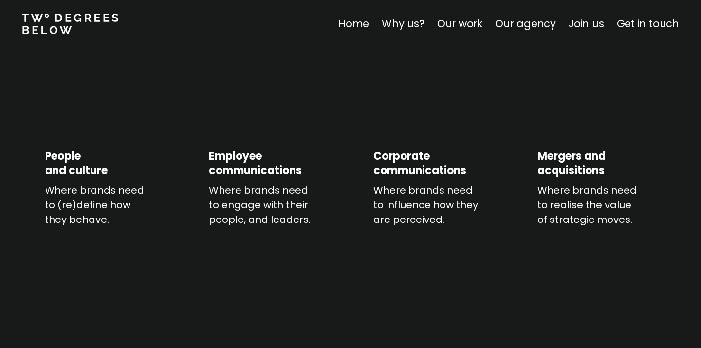
scroll to position [372, 0]
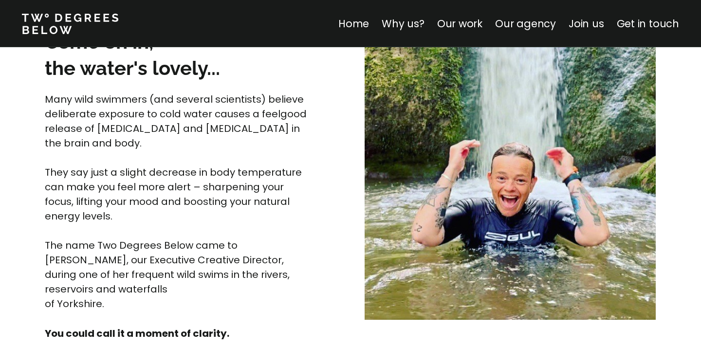
scroll to position [2608, 0]
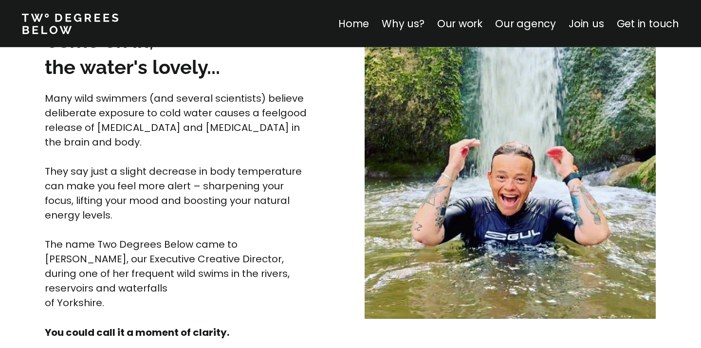
click at [159, 110] on span "Many wild swimmers (and several scientists) believe deliberate exposure to cold…" at bounding box center [177, 120] width 264 height 57
click at [159, 111] on span "Many wild swimmers (and several scientists) believe deliberate exposure to cold…" at bounding box center [177, 120] width 264 height 57
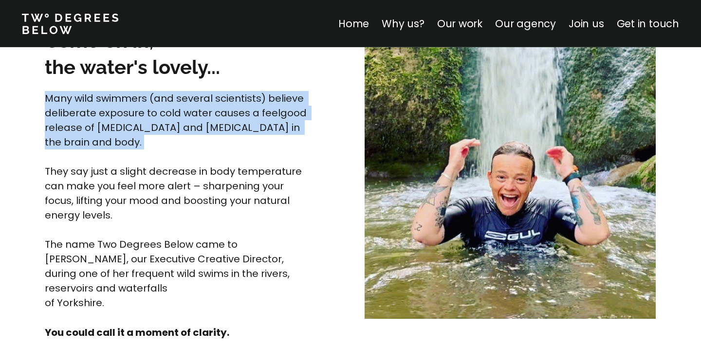
click at [159, 111] on span "Many wild swimmers (and several scientists) believe deliberate exposure to cold…" at bounding box center [177, 120] width 264 height 57
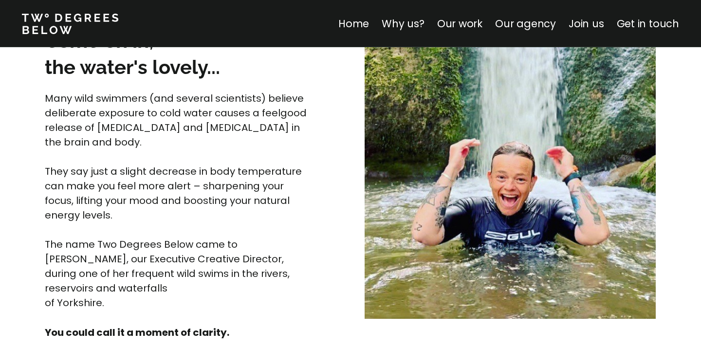
click at [159, 122] on span "Many wild swimmers (and several scientists) believe deliberate exposure to cold…" at bounding box center [177, 120] width 264 height 57
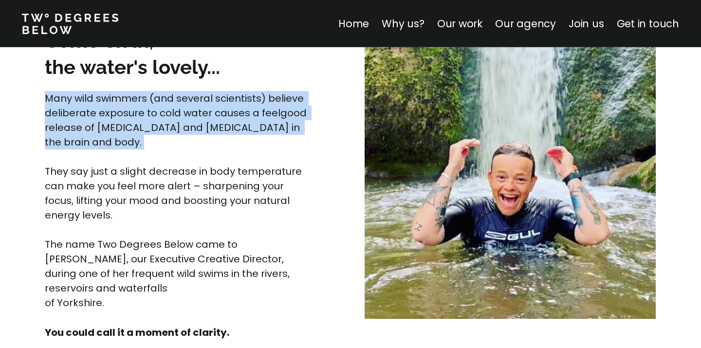
click at [159, 122] on span "Many wild swimmers (and several scientists) believe deliberate exposure to cold…" at bounding box center [177, 120] width 264 height 57
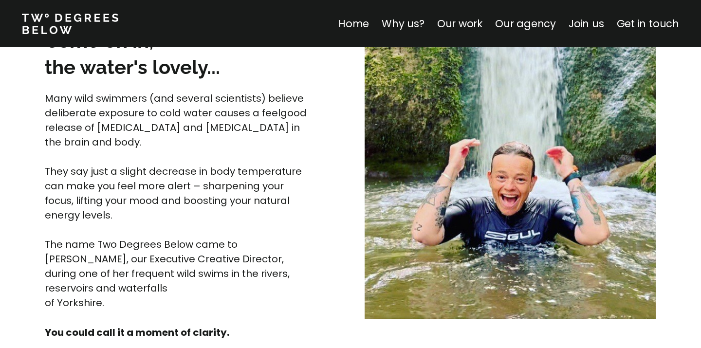
click at [158, 134] on span "Many wild swimmers (and several scientists) believe deliberate exposure to cold…" at bounding box center [177, 120] width 264 height 57
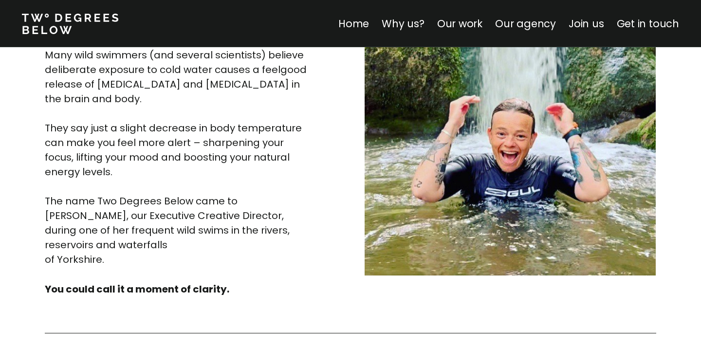
scroll to position [2654, 0]
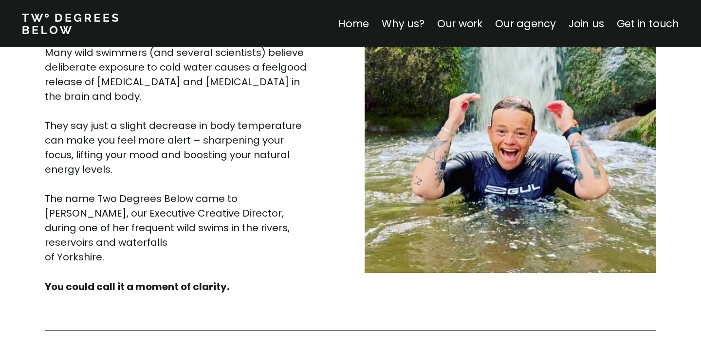
click at [158, 123] on span "They say just a slight decrease in body temperature can make you feel more aler…" at bounding box center [175, 147] width 260 height 57
click at [158, 124] on span "They say just a slight decrease in body temperature can make you feel more aler…" at bounding box center [175, 147] width 260 height 57
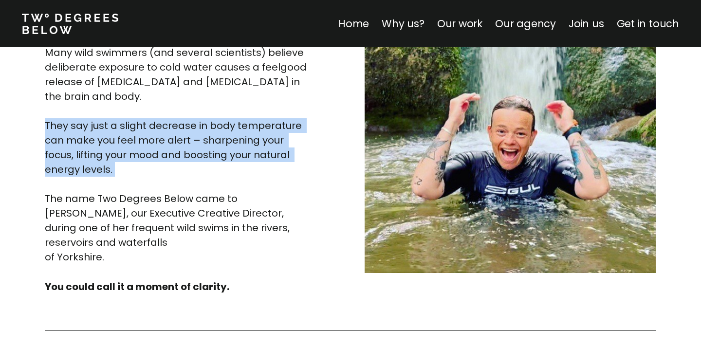
click at [158, 124] on span "They say just a slight decrease in body temperature can make you feel more aler…" at bounding box center [175, 147] width 260 height 57
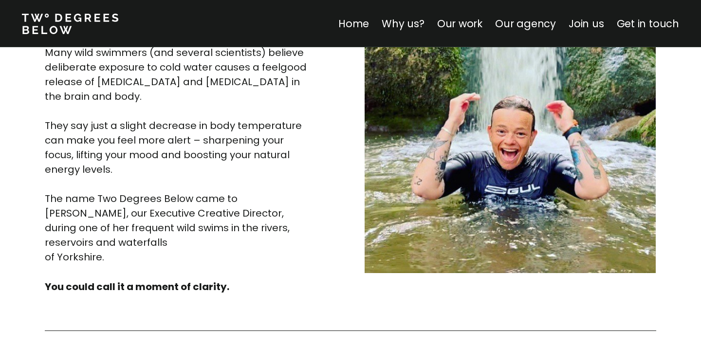
click at [158, 132] on p "Many wild swimmers (and several scientists) believe deliberate exposure to cold…" at bounding box center [177, 154] width 265 height 219
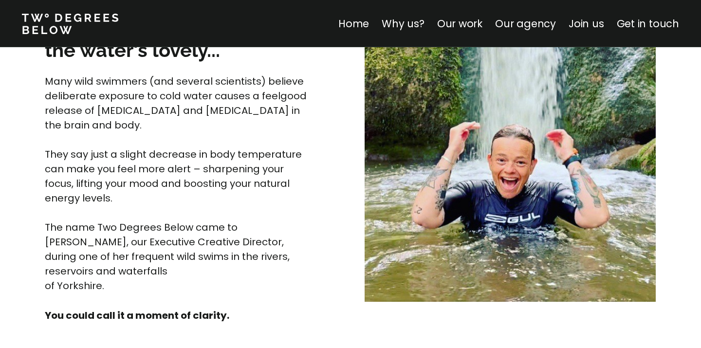
scroll to position [2613, 0]
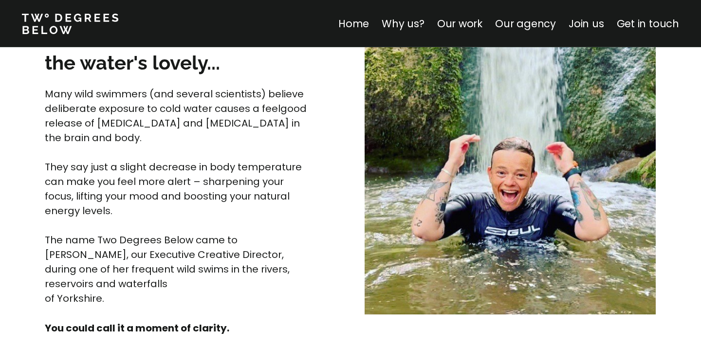
click at [87, 181] on span "They say just a slight decrease in body temperature can make you feel more aler…" at bounding box center [175, 188] width 260 height 57
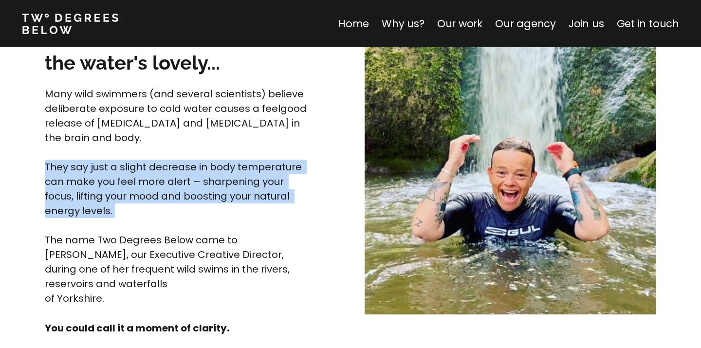
click at [87, 181] on span "They say just a slight decrease in body temperature can make you feel more aler…" at bounding box center [175, 188] width 260 height 57
copy span "They say just a slight decrease in body temperature can make you feel more aler…"
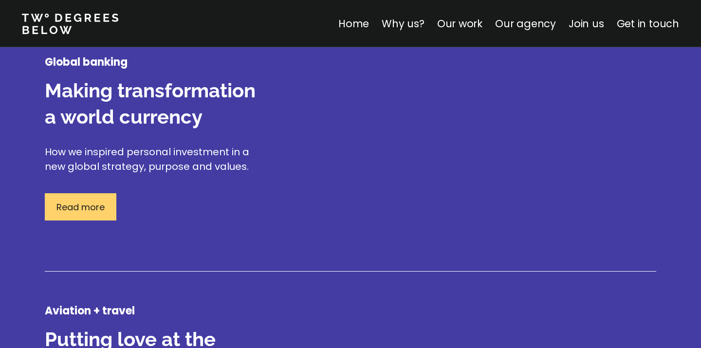
scroll to position [1232, 0]
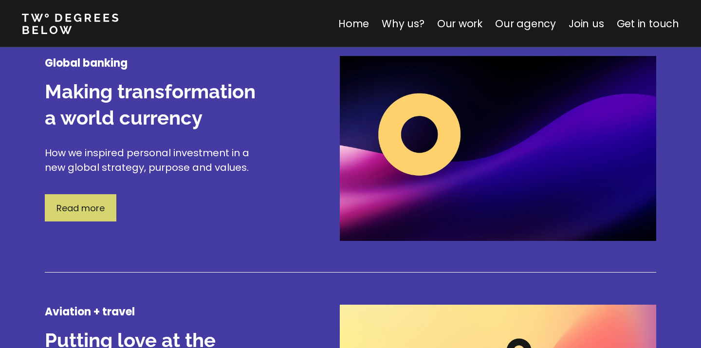
click at [76, 211] on p "Read more" at bounding box center [80, 208] width 48 height 13
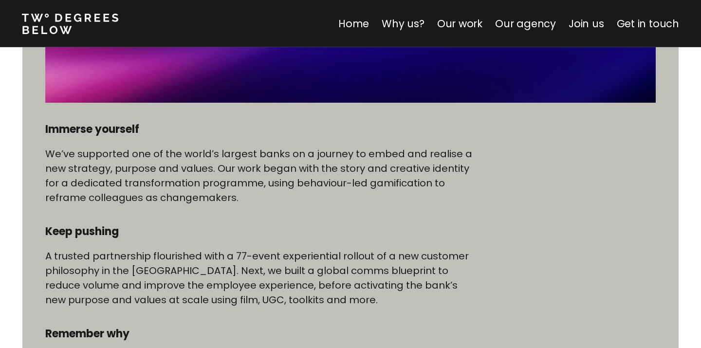
scroll to position [463, 0]
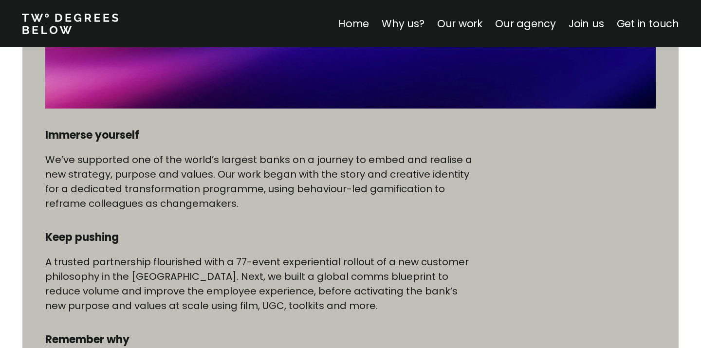
click at [101, 175] on p "We’ve supported one of the world’s largest banks on a journey to embed and real…" at bounding box center [259, 181] width 428 height 58
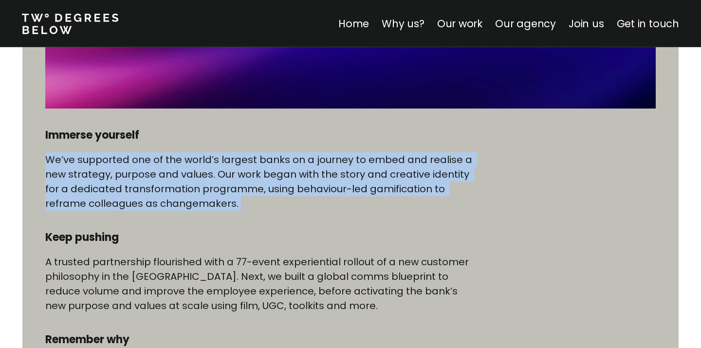
click at [101, 175] on p "We’ve supported one of the world’s largest banks on a journey to embed and real…" at bounding box center [259, 181] width 428 height 58
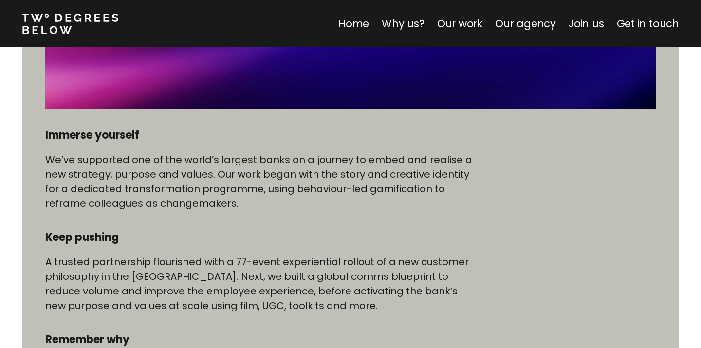
click at [101, 175] on p "We’ve supported one of the world’s largest banks on a journey to embed and real…" at bounding box center [259, 181] width 428 height 58
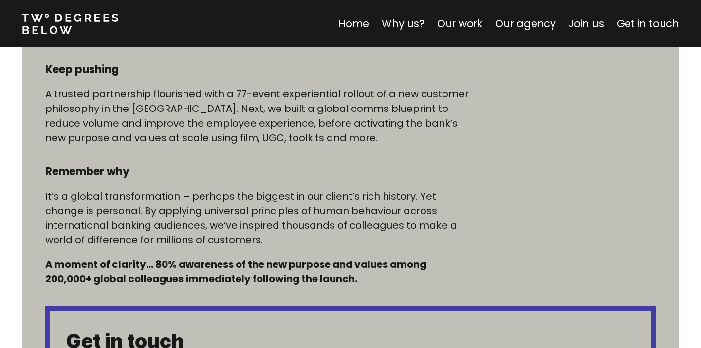
scroll to position [637, 0]
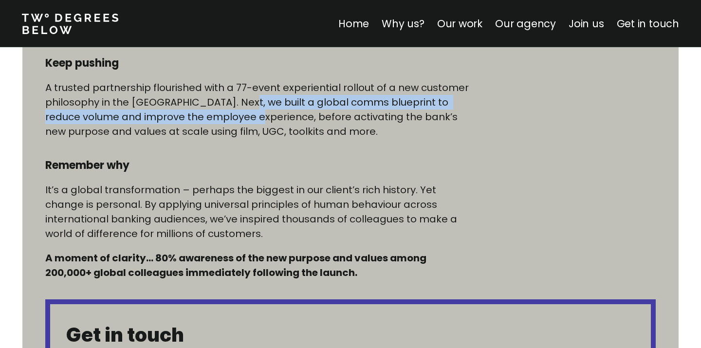
drag, startPoint x: 229, startPoint y: 100, endPoint x: 240, endPoint y: 124, distance: 25.9
click at [240, 124] on p "A trusted partnership flourished with a 77-event experiential rollout of a new …" at bounding box center [259, 109] width 428 height 58
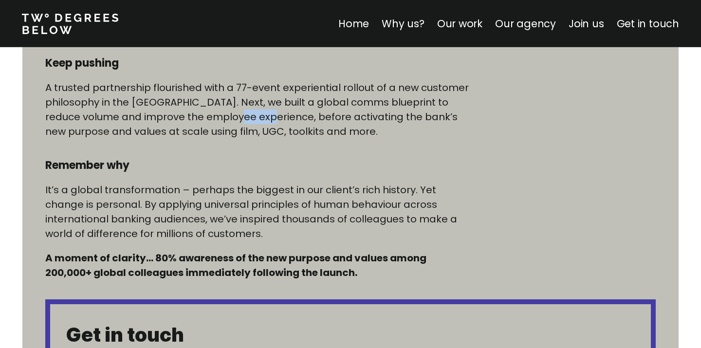
click at [240, 124] on p "A trusted partnership flourished with a 77-event experiential rollout of a new …" at bounding box center [259, 109] width 428 height 58
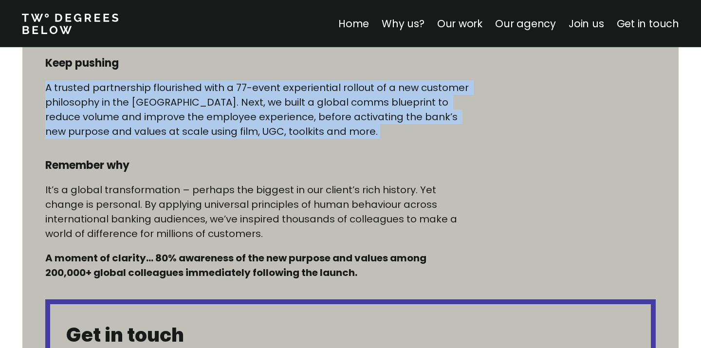
click at [240, 124] on p "A trusted partnership flourished with a 77-event experiential rollout of a new …" at bounding box center [259, 109] width 428 height 58
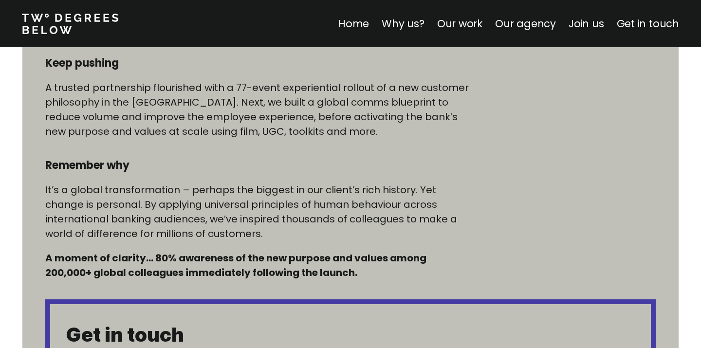
click at [241, 126] on p "A trusted partnership flourished with a 77-event experiential rollout of a new …" at bounding box center [259, 109] width 428 height 58
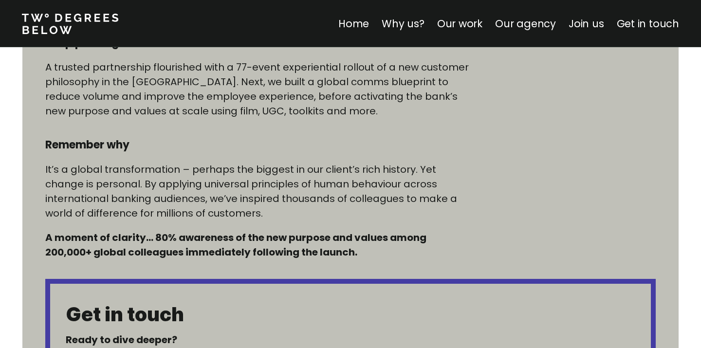
scroll to position [661, 0]
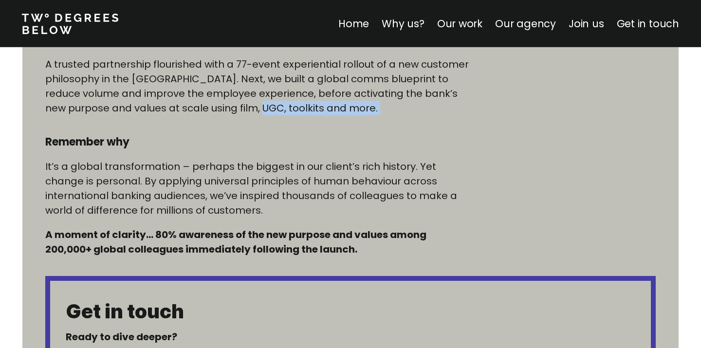
click at [240, 104] on p "A trusted partnership flourished with a 77-event experiential rollout of a new …" at bounding box center [259, 86] width 428 height 58
click at [241, 104] on p "A trusted partnership flourished with a 77-event experiential rollout of a new …" at bounding box center [259, 86] width 428 height 58
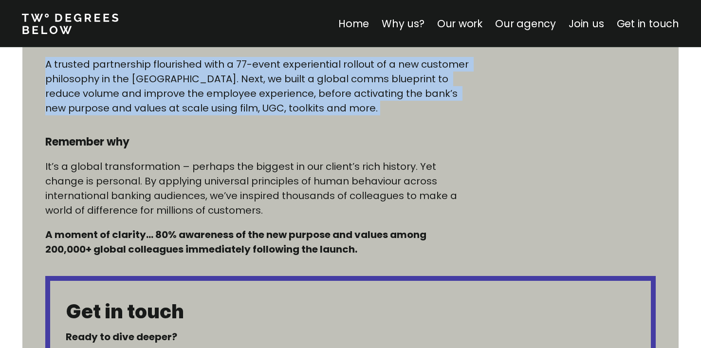
click at [241, 104] on p "A trusted partnership flourished with a 77-event experiential rollout of a new …" at bounding box center [259, 86] width 428 height 58
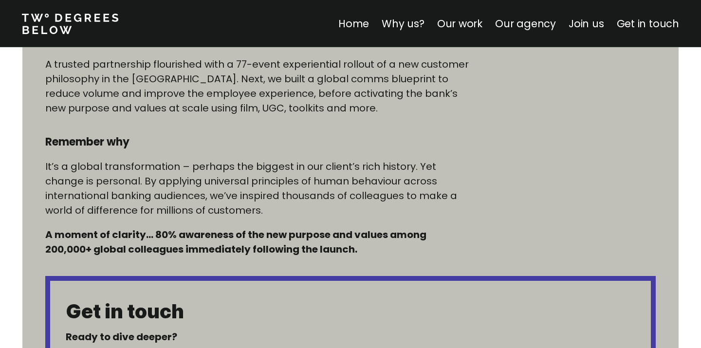
click at [241, 106] on p "A trusted partnership flourished with a 77-event experiential rollout of a new …" at bounding box center [259, 86] width 428 height 58
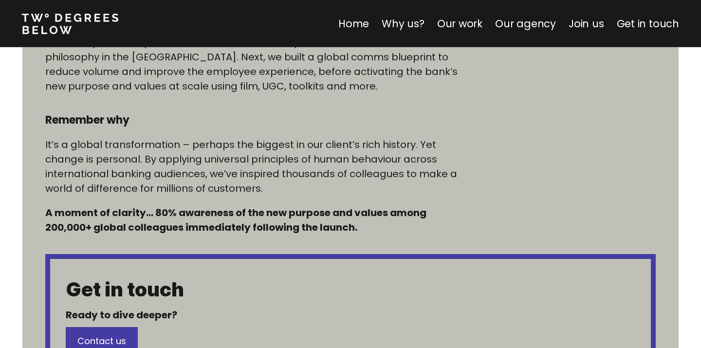
click at [242, 108] on div "Immerse yourself We’ve supported one of the world’s largest banks on a journey …" at bounding box center [259, 71] width 428 height 326
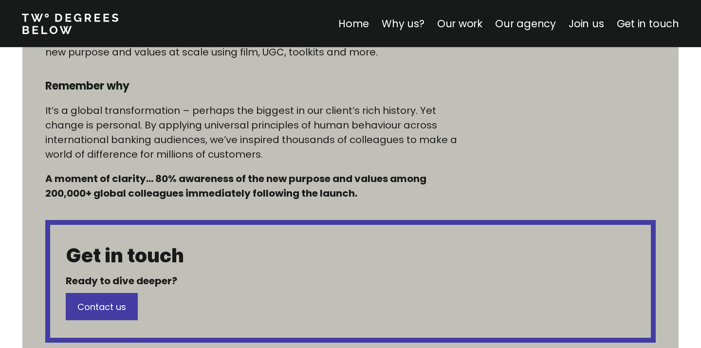
scroll to position [734, 0]
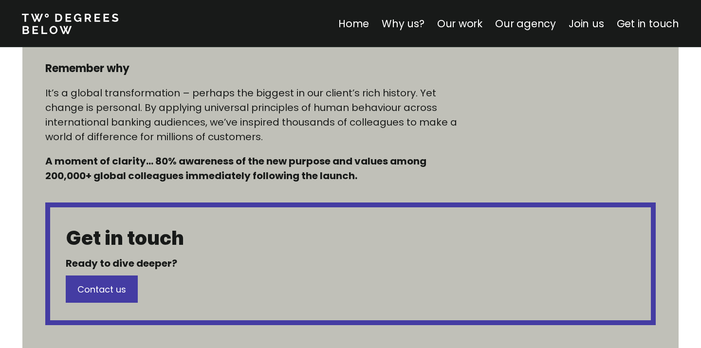
click at [243, 110] on p "It’s a global transformation – perhaps the biggest in our client’s rich history…" at bounding box center [259, 115] width 428 height 58
click at [244, 110] on p "It’s a global transformation – perhaps the biggest in our client’s rich history…" at bounding box center [259, 115] width 428 height 58
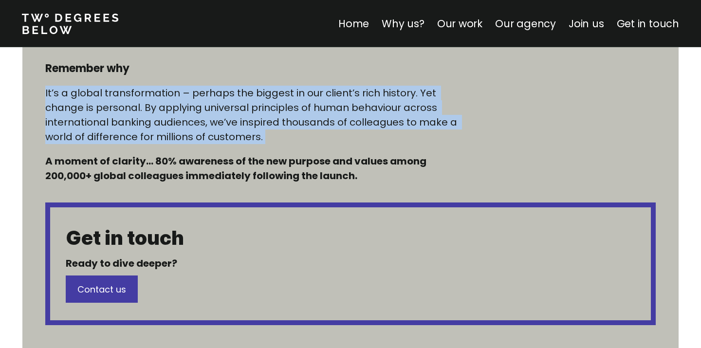
click at [244, 110] on p "It’s a global transformation – perhaps the biggest in our client’s rich history…" at bounding box center [259, 115] width 428 height 58
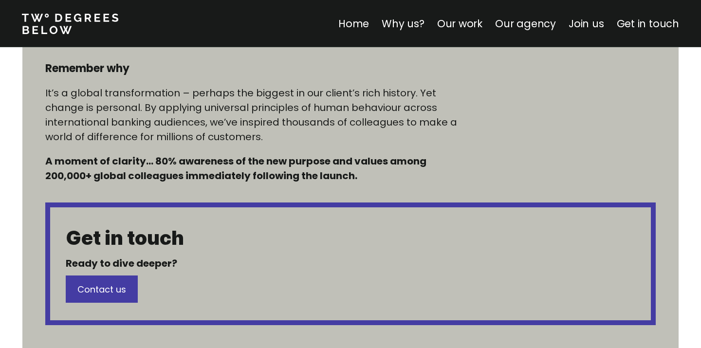
click at [246, 117] on p "It’s a global transformation – perhaps the biggest in our client’s rich history…" at bounding box center [259, 115] width 428 height 58
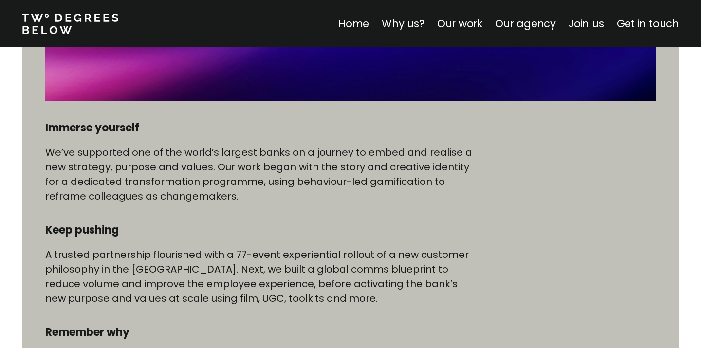
scroll to position [463, 0]
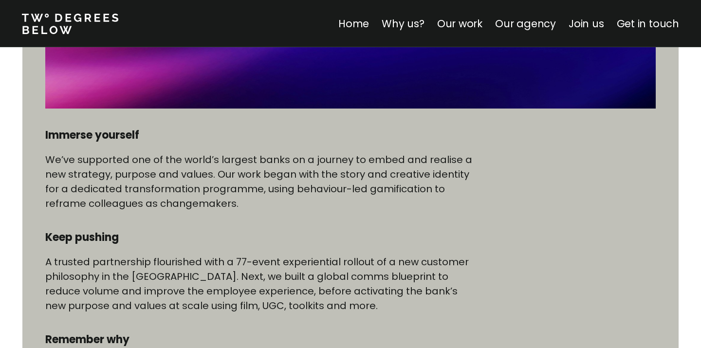
click at [226, 179] on p "We’ve supported one of the world’s largest banks on a journey to embed and real…" at bounding box center [259, 181] width 428 height 58
click at [227, 179] on p "We’ve supported one of the world’s largest banks on a journey to embed and real…" at bounding box center [259, 181] width 428 height 58
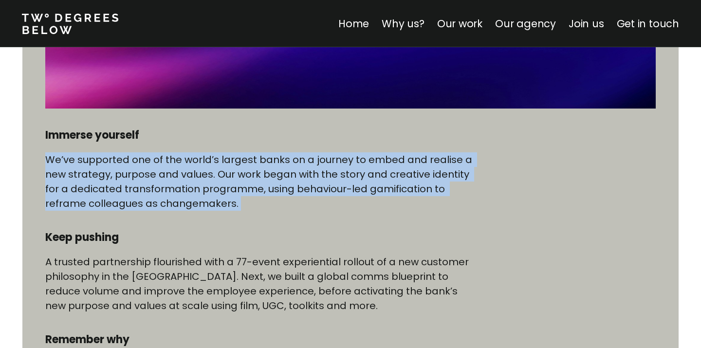
click at [227, 179] on p "We’ve supported one of the world’s largest banks on a journey to embed and real…" at bounding box center [259, 181] width 428 height 58
click at [229, 181] on p "We’ve supported one of the world’s largest banks on a journey to embed and real…" at bounding box center [259, 181] width 428 height 58
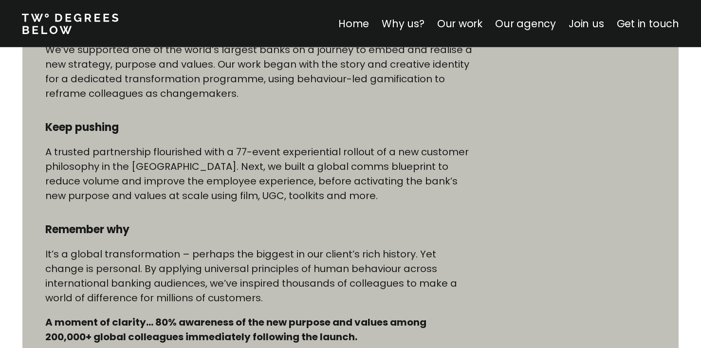
scroll to position [580, 0]
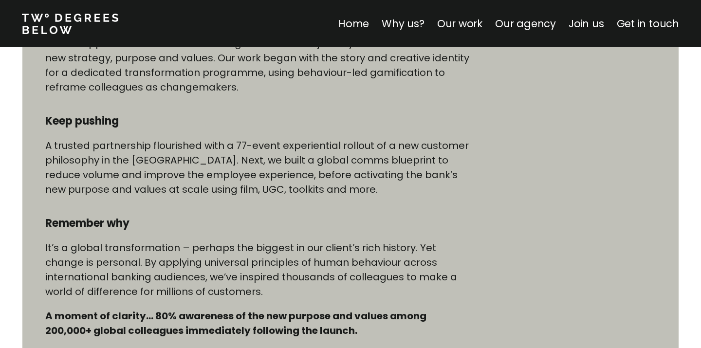
click at [285, 155] on p "A trusted partnership flourished with a 77-event experiential rollout of a new …" at bounding box center [259, 167] width 428 height 58
click at [285, 156] on p "A trusted partnership flourished with a 77-event experiential rollout of a new …" at bounding box center [259, 167] width 428 height 58
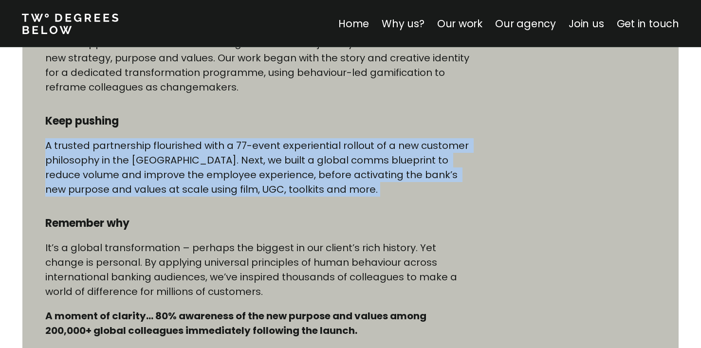
click at [285, 156] on p "A trusted partnership flourished with a 77-event experiential rollout of a new …" at bounding box center [259, 167] width 428 height 58
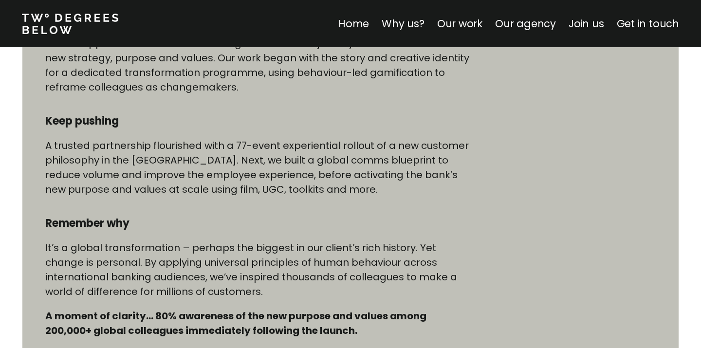
click at [287, 163] on p "A trusted partnership flourished with a 77-event experiential rollout of a new …" at bounding box center [259, 167] width 428 height 58
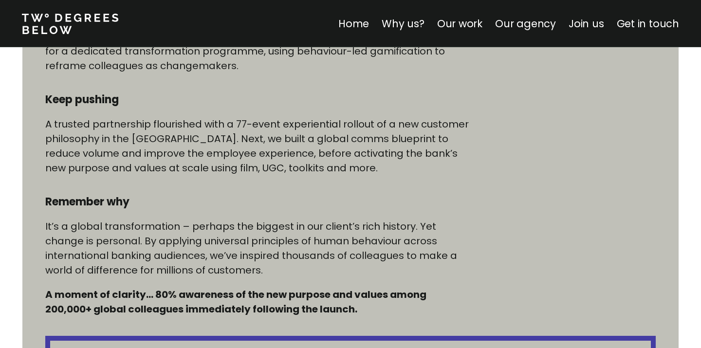
scroll to position [604, 0]
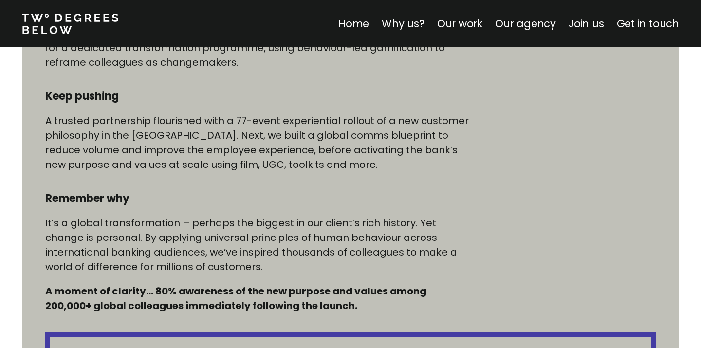
click at [281, 133] on p "A trusted partnership flourished with a 77-event experiential rollout of a new …" at bounding box center [259, 142] width 428 height 58
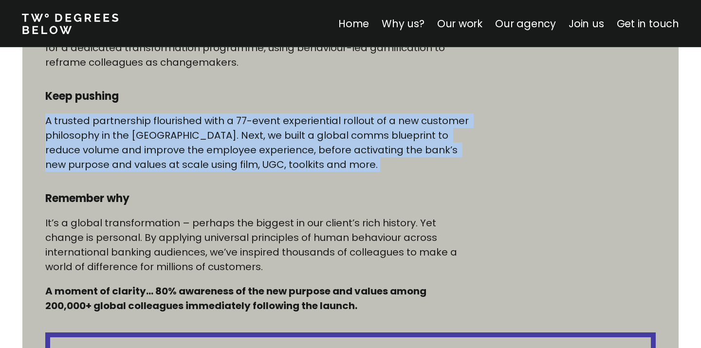
click at [281, 133] on p "A trusted partnership flourished with a 77-event experiential rollout of a new …" at bounding box center [259, 142] width 428 height 58
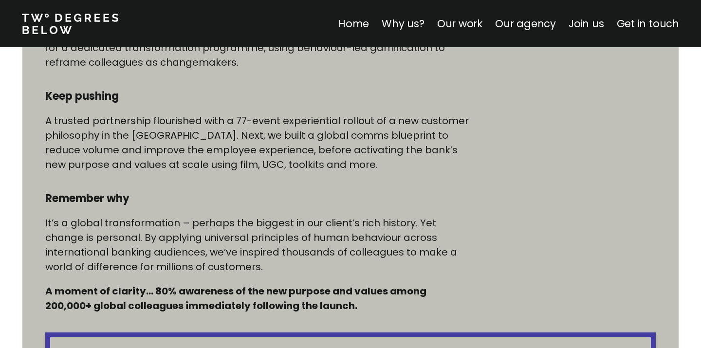
click at [283, 136] on p "A trusted partnership flourished with a 77-event experiential rollout of a new …" at bounding box center [259, 142] width 428 height 58
click at [289, 147] on p "A trusted partnership flourished with a 77-event experiential rollout of a new …" at bounding box center [259, 142] width 428 height 58
click at [289, 148] on p "A trusted partnership flourished with a 77-event experiential rollout of a new …" at bounding box center [259, 142] width 428 height 58
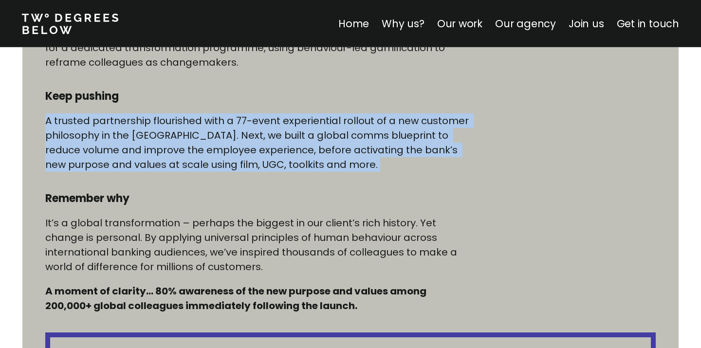
click at [289, 148] on p "A trusted partnership flourished with a 77-event experiential rollout of a new …" at bounding box center [259, 142] width 428 height 58
click at [290, 151] on p "A trusted partnership flourished with a 77-event experiential rollout of a new …" at bounding box center [259, 142] width 428 height 58
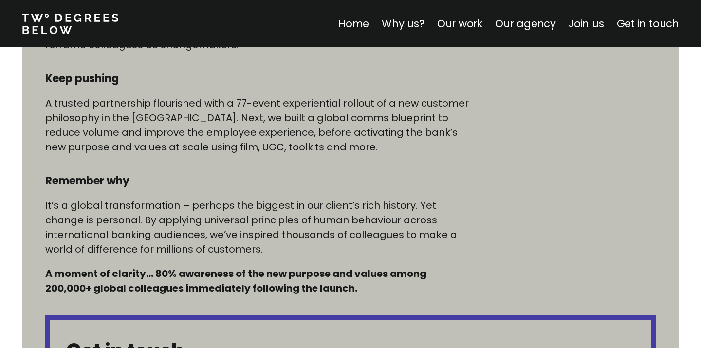
scroll to position [627, 0]
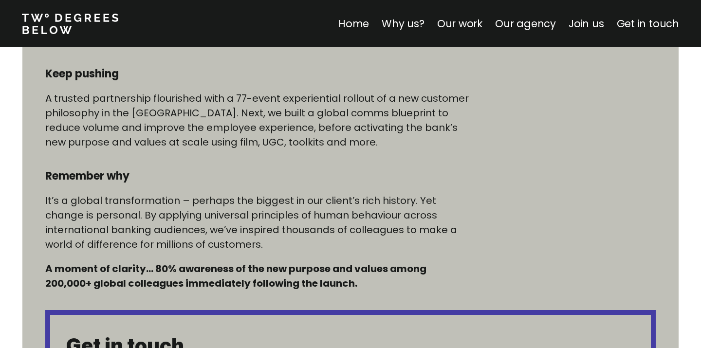
click at [290, 131] on p "A trusted partnership flourished with a 77-event experiential rollout of a new …" at bounding box center [259, 120] width 428 height 58
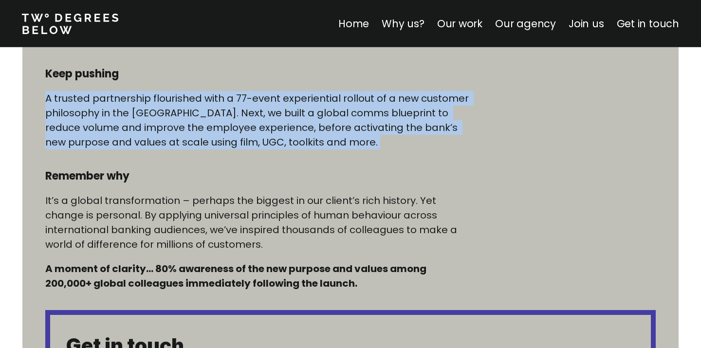
click at [290, 131] on p "A trusted partnership flourished with a 77-event experiential rollout of a new …" at bounding box center [259, 120] width 428 height 58
copy p "A trusted partnership flourished with a 77-event experiential rollout of a new …"
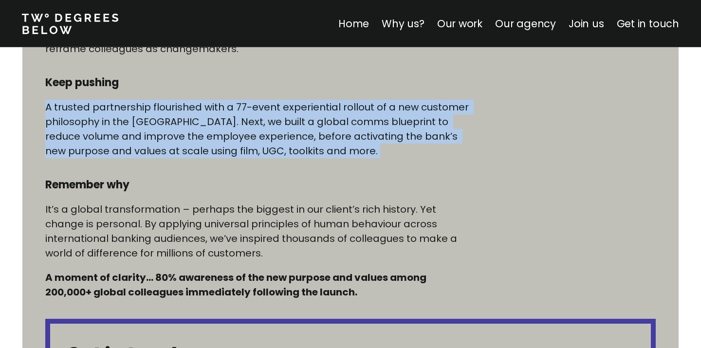
scroll to position [631, 0]
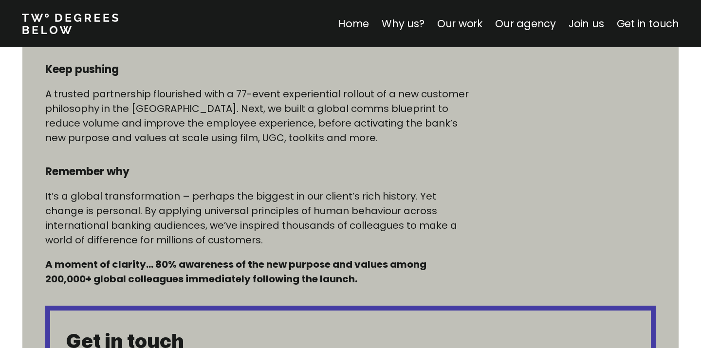
click at [263, 201] on p "It’s a global transformation – perhaps the biggest in our client’s rich history…" at bounding box center [259, 218] width 428 height 58
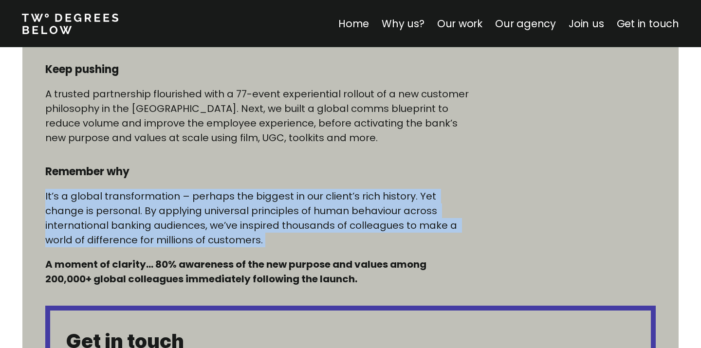
click at [263, 201] on p "It’s a global transformation – perhaps the biggest in our client’s rich history…" at bounding box center [259, 218] width 428 height 58
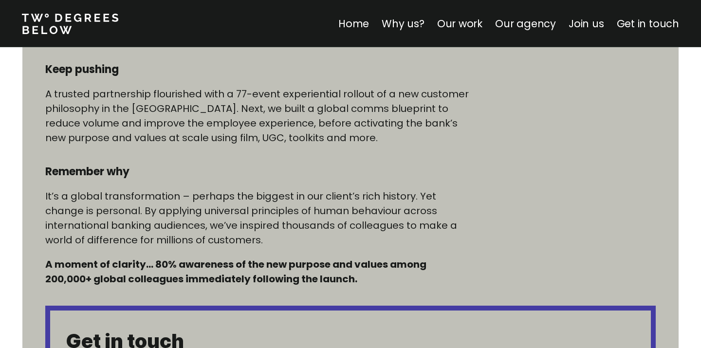
click at [264, 208] on p "It’s a global transformation – perhaps the biggest in our client’s rich history…" at bounding box center [259, 218] width 428 height 58
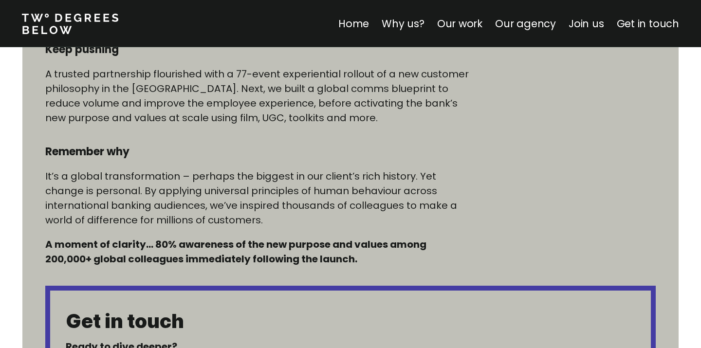
scroll to position [654, 0]
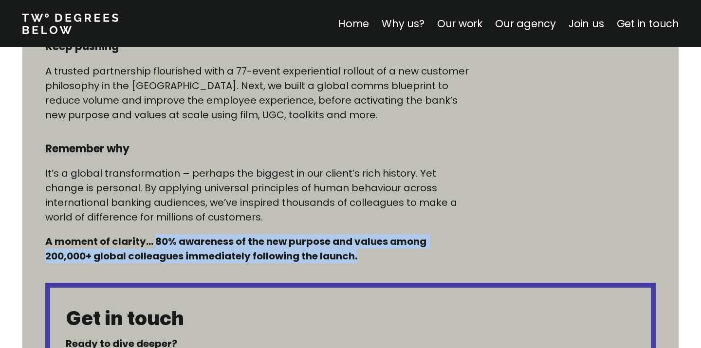
drag, startPoint x: 154, startPoint y: 240, endPoint x: 401, endPoint y: 257, distance: 248.0
click at [401, 257] on h5 "A moment of clarity… 80% awareness of the new purpose and values among 200,000+…" at bounding box center [259, 248] width 428 height 29
copy h5 "80% awareness of the new purpose and values among 200,000+ global colleagues im…"
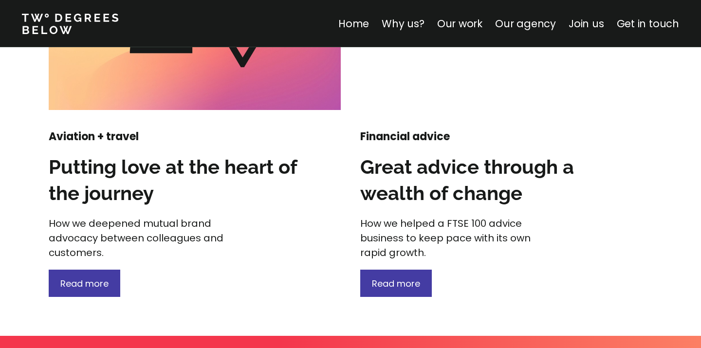
scroll to position [1336, 0]
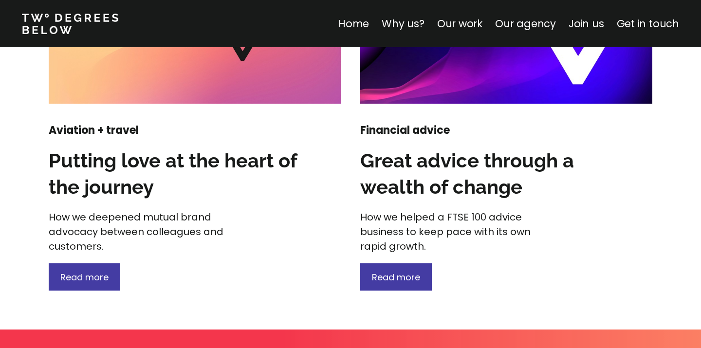
click at [103, 271] on p "Read more" at bounding box center [84, 277] width 48 height 13
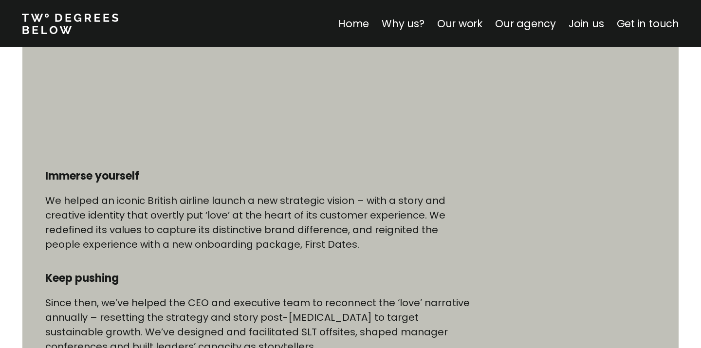
scroll to position [462, 0]
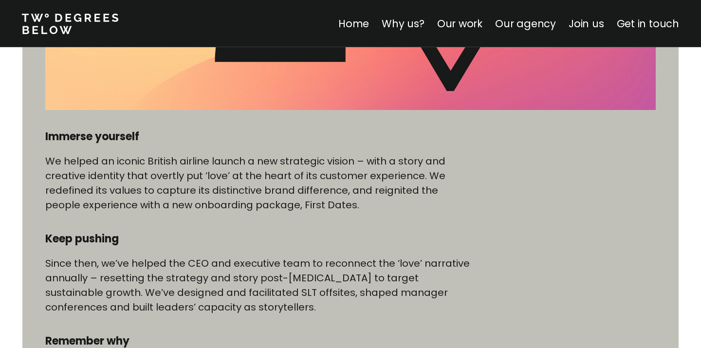
click at [164, 202] on p "We helped an iconic British airline launch a new strategic vision – with a stor…" at bounding box center [259, 183] width 428 height 58
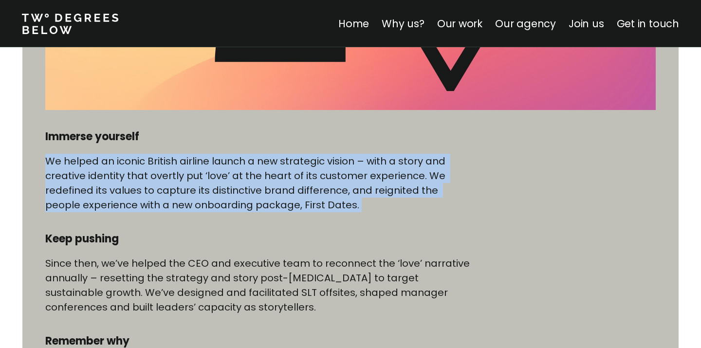
click at [164, 202] on p "We helped an iconic British airline launch a new strategic vision – with a stor…" at bounding box center [259, 183] width 428 height 58
click at [165, 203] on p "We helped an iconic British airline launch a new strategic vision – with a stor…" at bounding box center [259, 183] width 428 height 58
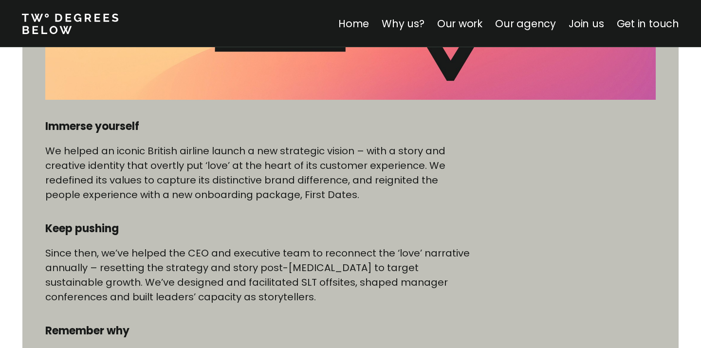
scroll to position [473, 0]
click at [165, 203] on div "Immerse yourself We helped an iconic British airline launch a new strategic vis…" at bounding box center [259, 281] width 428 height 326
click at [184, 177] on p "We helped an iconic British airline launch a new strategic vision – with a stor…" at bounding box center [259, 172] width 428 height 58
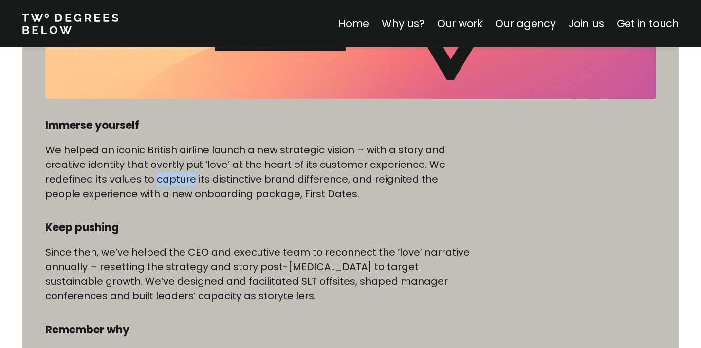
click at [184, 177] on p "We helped an iconic British airline launch a new strategic vision – with a stor…" at bounding box center [259, 172] width 428 height 58
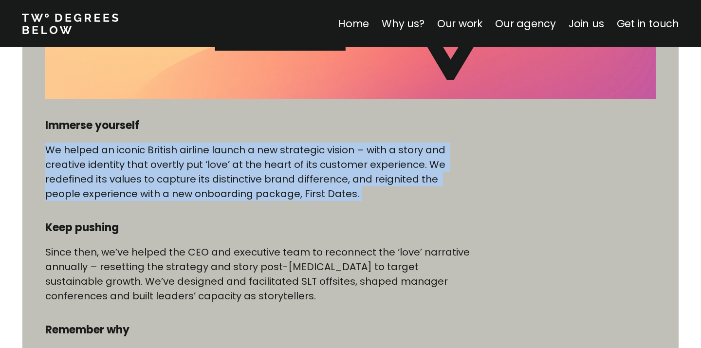
click at [184, 177] on p "We helped an iconic British airline launch a new strategic vision – with a stor…" at bounding box center [259, 172] width 428 height 58
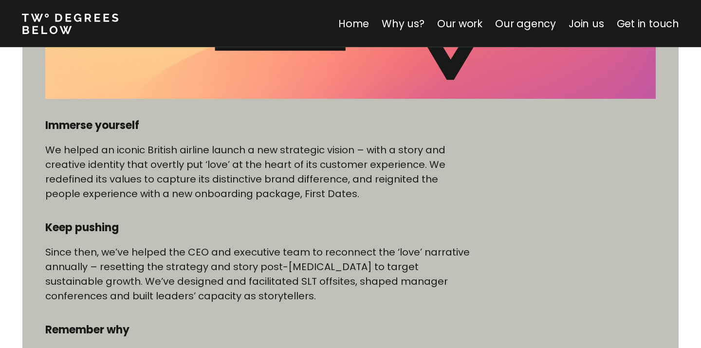
click at [185, 183] on p "We helped an iconic British airline launch a new strategic vision – with a stor…" at bounding box center [259, 172] width 428 height 58
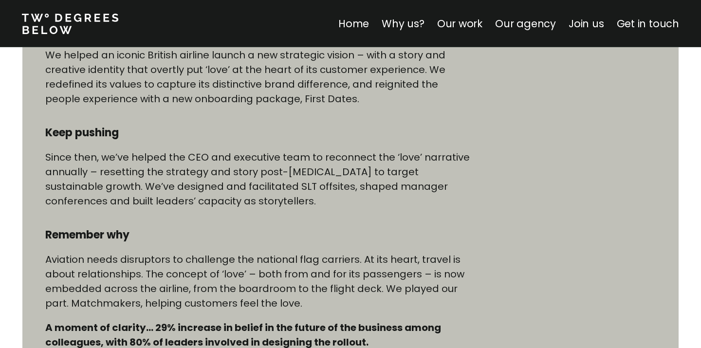
scroll to position [572, 0]
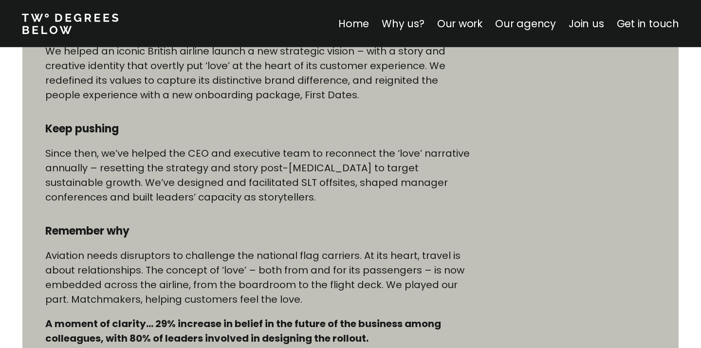
click at [163, 187] on p "Since then, we’ve helped the CEO and executive team to reconnect the ‘love’ nar…" at bounding box center [259, 175] width 428 height 58
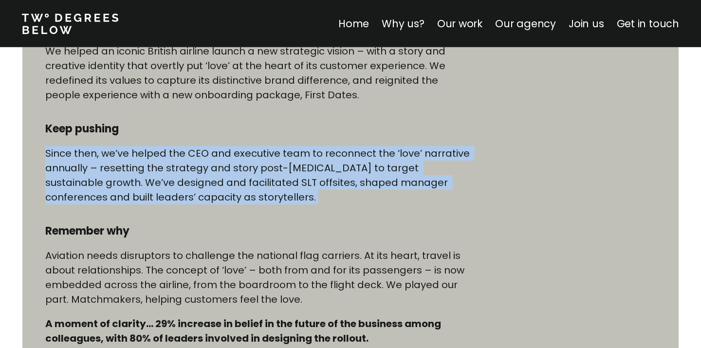
click at [163, 187] on p "Since then, we’ve helped the CEO and executive team to reconnect the ‘love’ nar…" at bounding box center [259, 175] width 428 height 58
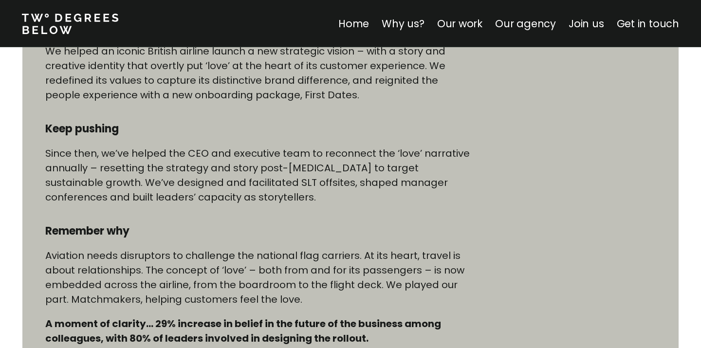
click at [164, 200] on p "Since then, we’ve helped the CEO and executive team to reconnect the ‘love’ nar…" at bounding box center [259, 175] width 428 height 58
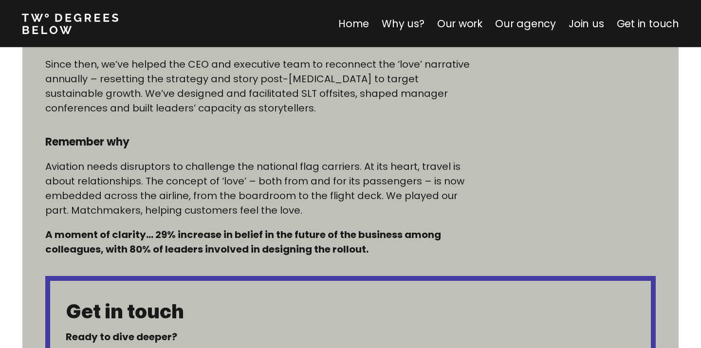
scroll to position [665, 0]
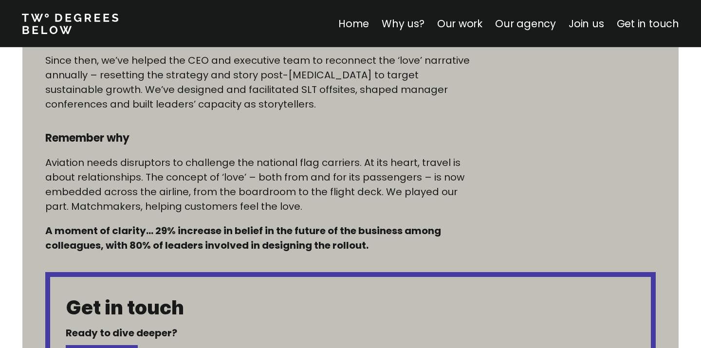
click at [164, 200] on p "Aviation needs disruptors to challenge the national flag carriers. At its heart…" at bounding box center [259, 184] width 428 height 58
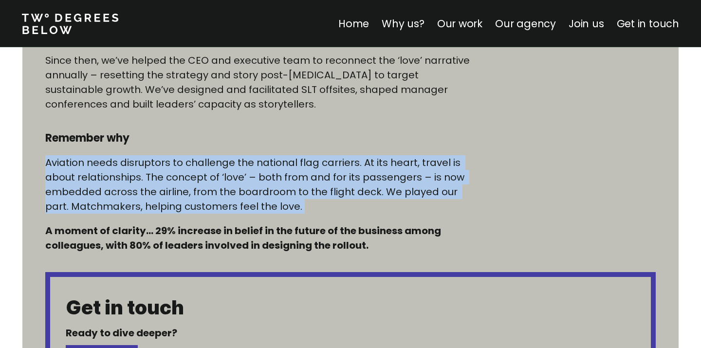
click at [164, 200] on p "Aviation needs disruptors to challenge the national flag carriers. At its heart…" at bounding box center [259, 184] width 428 height 58
click at [167, 203] on p "Aviation needs disruptors to challenge the national flag carriers. At its heart…" at bounding box center [259, 184] width 428 height 58
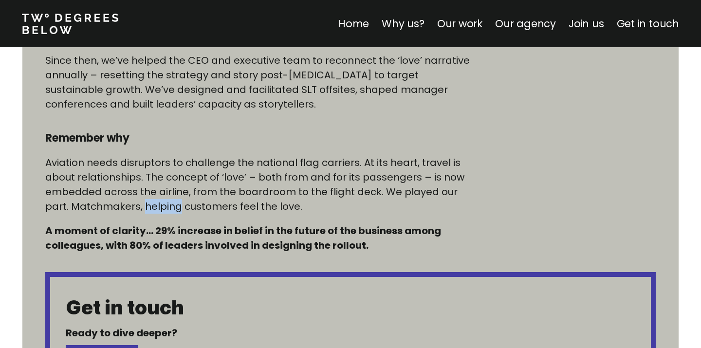
click at [167, 203] on p "Aviation needs disruptors to challenge the national flag carriers. At its heart…" at bounding box center [259, 184] width 428 height 58
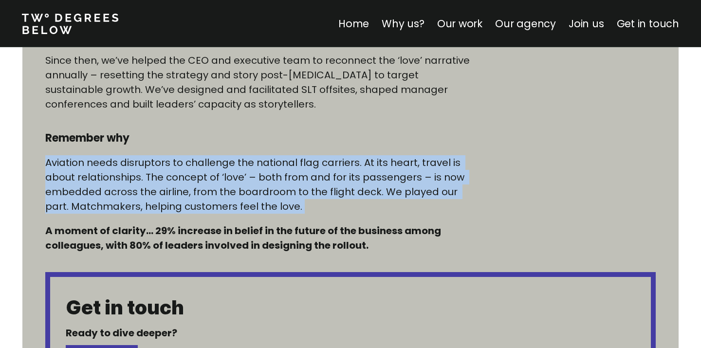
click at [167, 203] on p "Aviation needs disruptors to challenge the national flag carriers. At its heart…" at bounding box center [259, 184] width 428 height 58
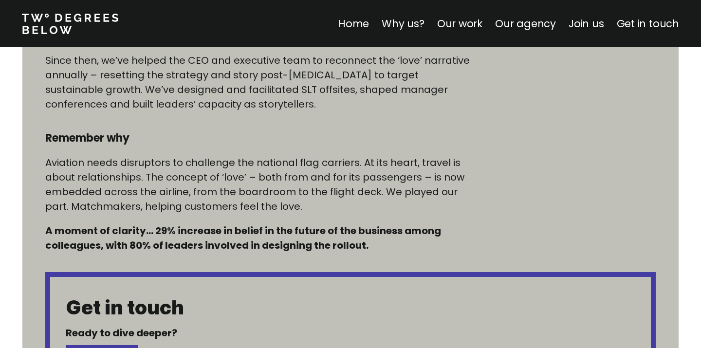
click at [169, 205] on p "Aviation needs disruptors to challenge the national flag carriers. At its heart…" at bounding box center [259, 184] width 428 height 58
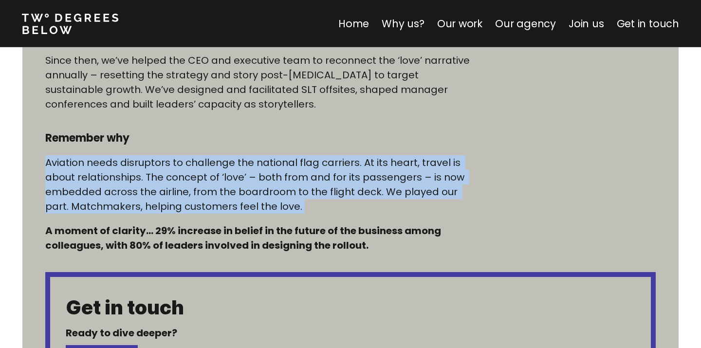
click at [169, 205] on p "Aviation needs disruptors to challenge the national flag carriers. At its heart…" at bounding box center [259, 184] width 428 height 58
click at [170, 205] on p "Aviation needs disruptors to challenge the national flag carriers. At its heart…" at bounding box center [259, 184] width 428 height 58
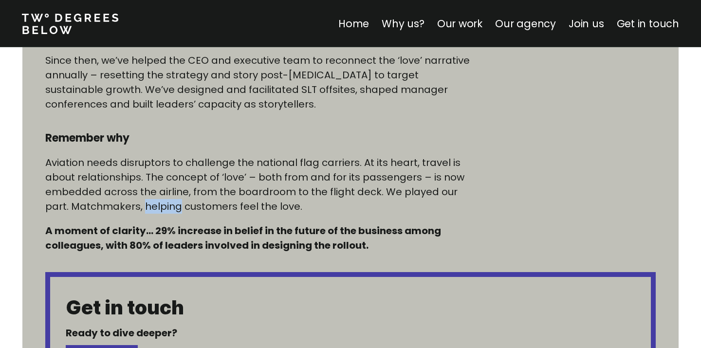
click at [170, 205] on p "Aviation needs disruptors to challenge the national flag carriers. At its heart…" at bounding box center [259, 184] width 428 height 58
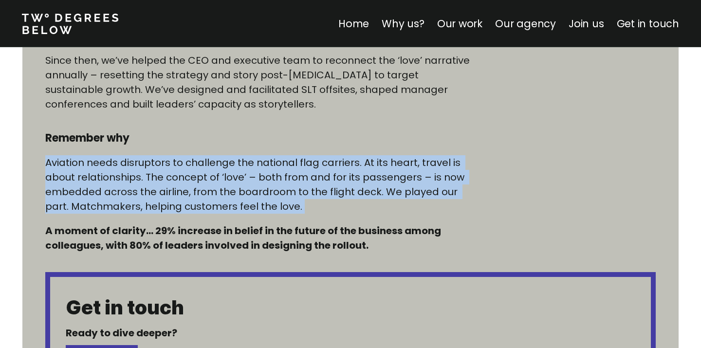
click at [170, 205] on p "Aviation needs disruptors to challenge the national flag carriers. At its heart…" at bounding box center [259, 184] width 428 height 58
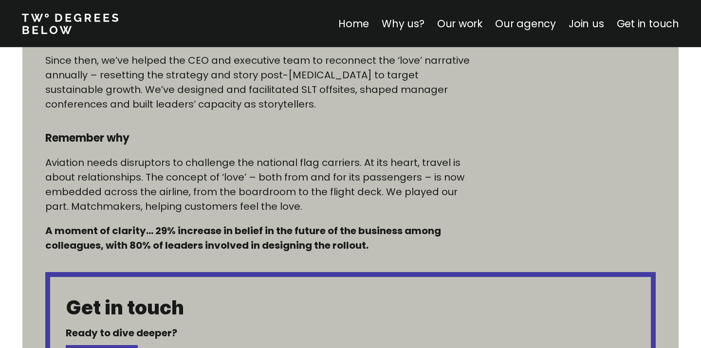
click at [171, 206] on p "Aviation needs disruptors to challenge the national flag carriers. At its heart…" at bounding box center [259, 184] width 428 height 58
click at [181, 198] on p "Aviation needs disruptors to challenge the national flag carriers. At its heart…" at bounding box center [259, 184] width 428 height 58
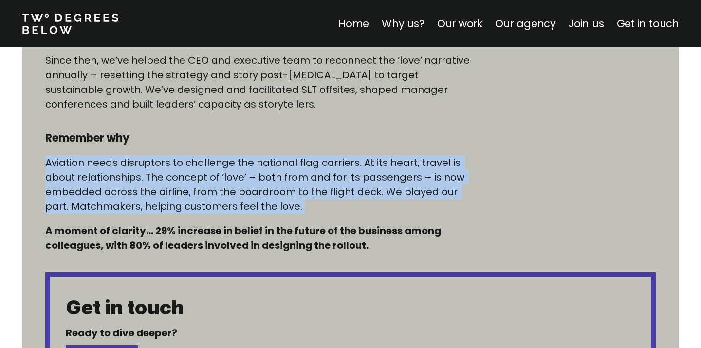
click at [181, 198] on p "Aviation needs disruptors to challenge the national flag carriers. At its heart…" at bounding box center [259, 184] width 428 height 58
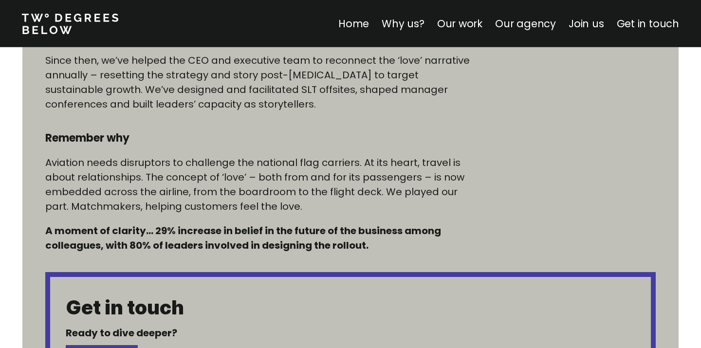
click at [182, 200] on p "Aviation needs disruptors to challenge the national flag carriers. At its heart…" at bounding box center [259, 184] width 428 height 58
click at [184, 201] on p "Aviation needs disruptors to challenge the national flag carriers. At its heart…" at bounding box center [259, 184] width 428 height 58
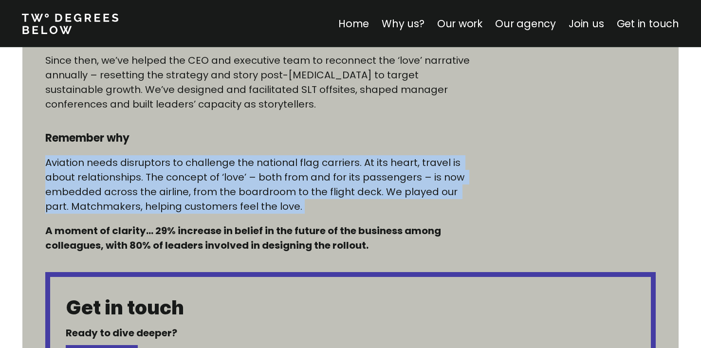
click at [184, 201] on p "Aviation needs disruptors to challenge the national flag carriers. At its heart…" at bounding box center [259, 184] width 428 height 58
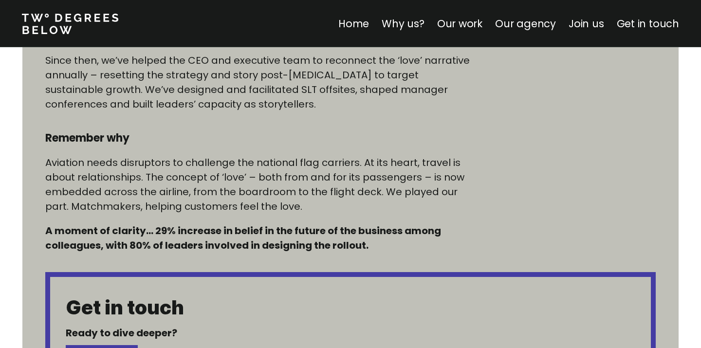
click at [186, 206] on p "Aviation needs disruptors to challenge the national flag carriers. At its heart…" at bounding box center [259, 184] width 428 height 58
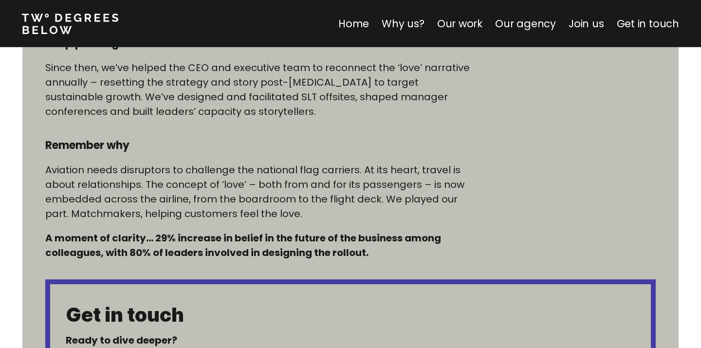
scroll to position [657, 0]
drag, startPoint x: 300, startPoint y: 218, endPoint x: 254, endPoint y: 10, distance: 213.4
click at [254, 10] on div "Home Why us? Our work Our agency Join us Get in touch Home Why us? Our work Our…" at bounding box center [350, 285] width 701 height 1885
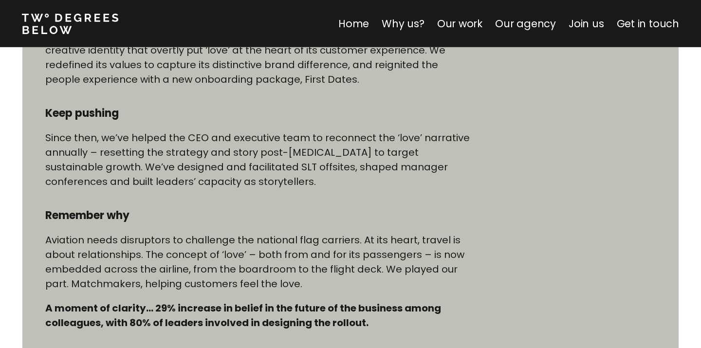
scroll to position [586, 0]
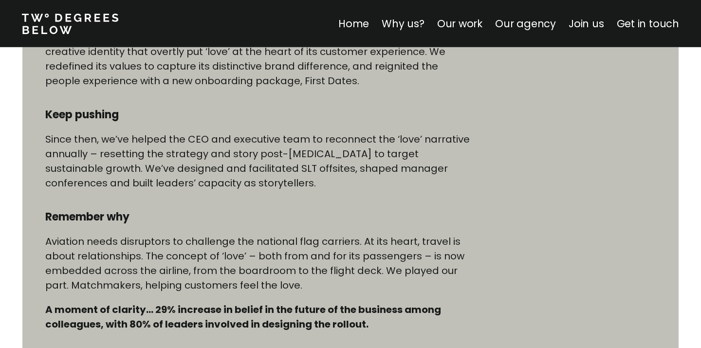
click at [285, 128] on div "Immerse yourself We helped an iconic British airline launch a new strategic vis…" at bounding box center [259, 168] width 428 height 326
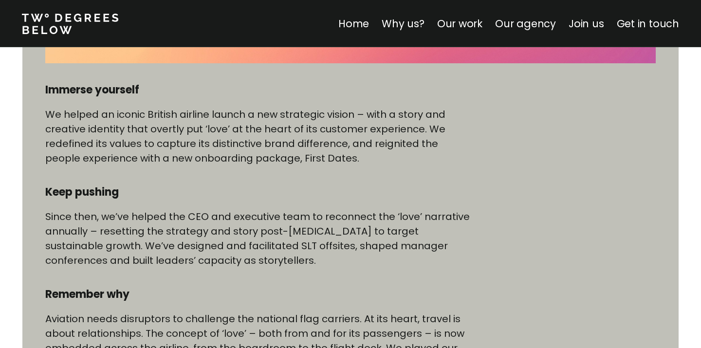
scroll to position [504, 0]
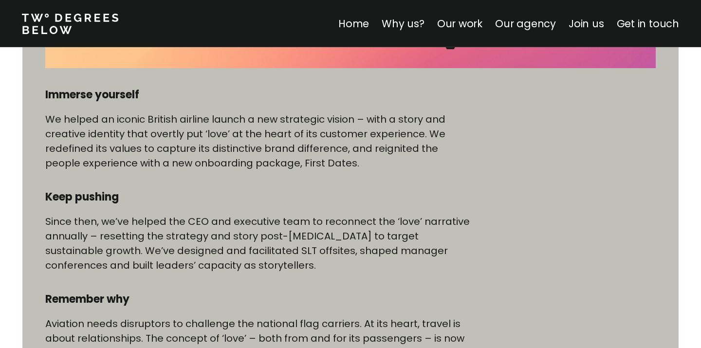
click at [289, 141] on p "We helped an iconic British airline launch a new strategic vision – with a stor…" at bounding box center [259, 141] width 428 height 58
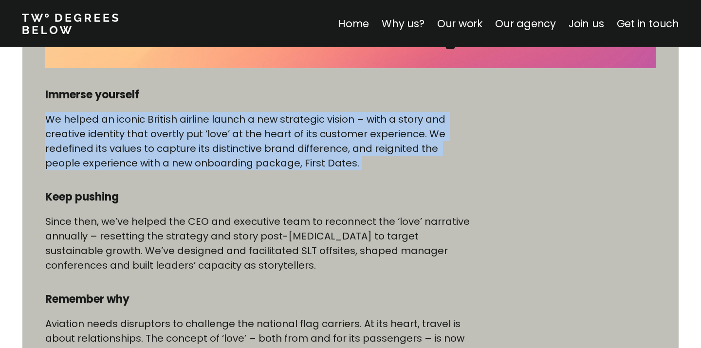
click at [289, 141] on p "We helped an iconic British airline launch a new strategic vision – with a stor…" at bounding box center [259, 141] width 428 height 58
copy p "We helped an iconic British airline launch a new strategic vision – with a stor…"
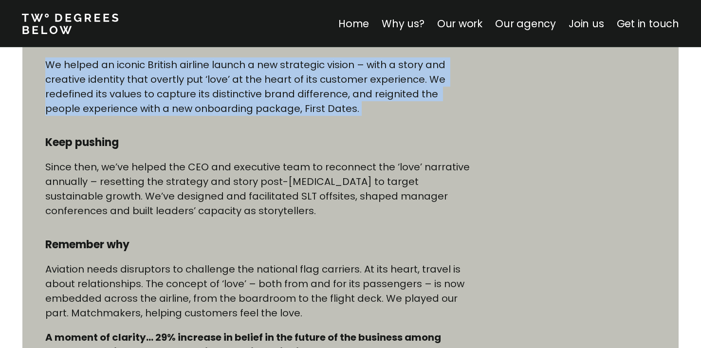
scroll to position [564, 0]
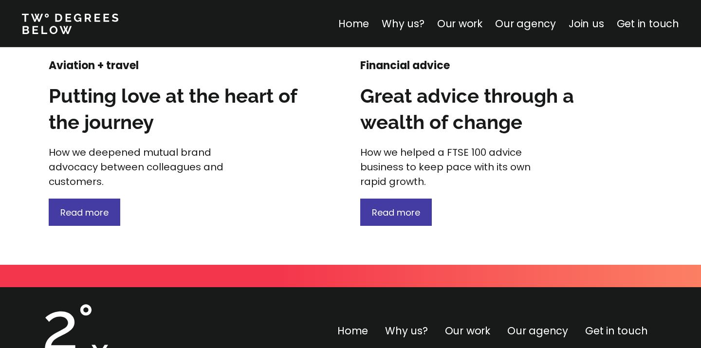
scroll to position [1407, 0]
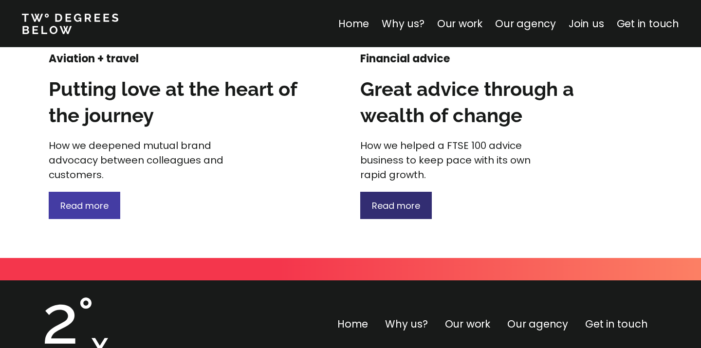
click at [377, 212] on div "Read more" at bounding box center [396, 205] width 72 height 27
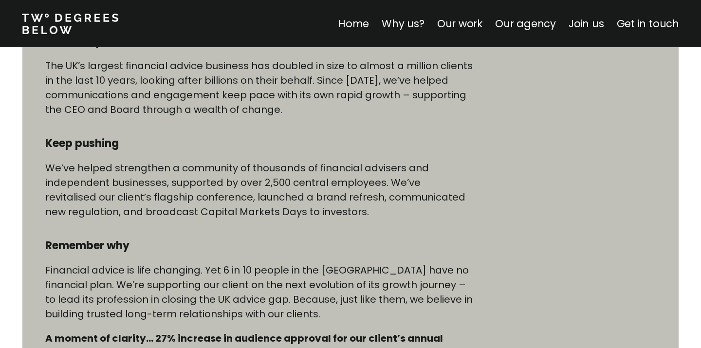
scroll to position [565, 0]
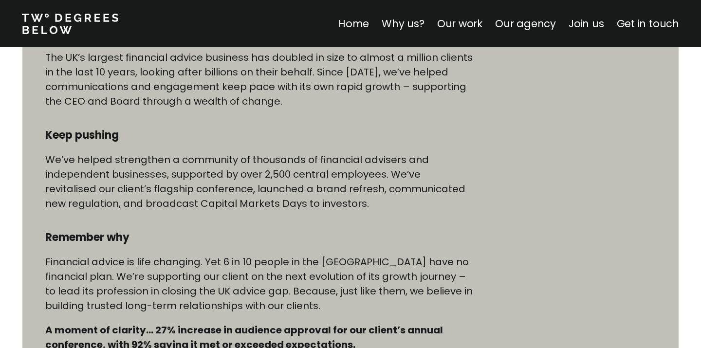
click at [357, 187] on p "We’ve helped strengthen a community of thousands of financial advisers and inde…" at bounding box center [259, 181] width 428 height 58
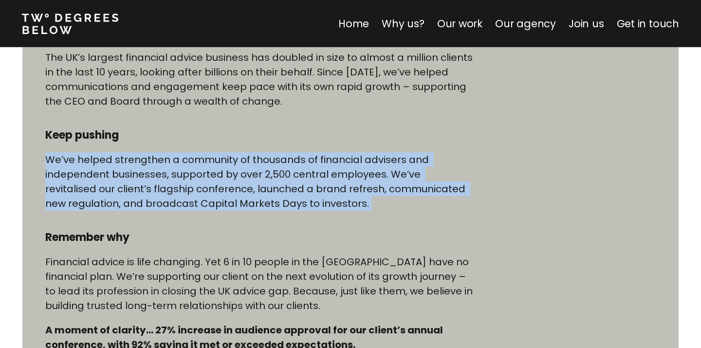
click at [357, 187] on p "We’ve helped strengthen a community of thousands of financial advisers and inde…" at bounding box center [259, 181] width 428 height 58
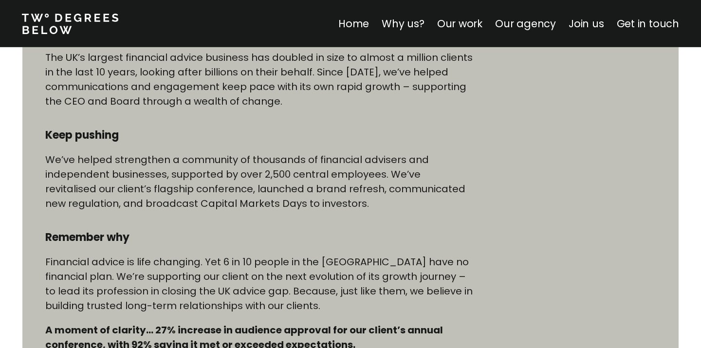
click at [357, 192] on p "We’ve helped strengthen a community of thousands of financial advisers and inde…" at bounding box center [259, 181] width 428 height 58
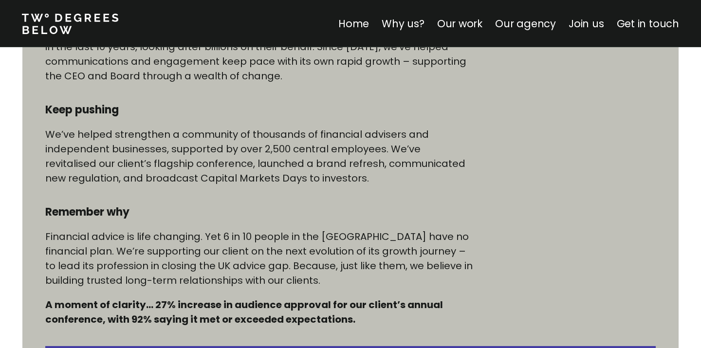
scroll to position [593, 0]
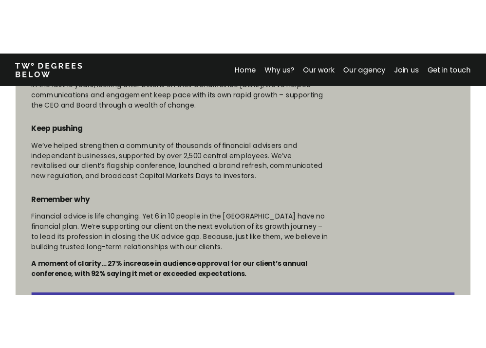
scroll to position [1407, 0]
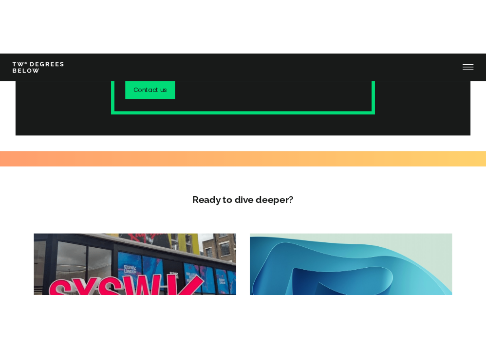
scroll to position [878, 0]
